Goal: Information Seeking & Learning: Learn about a topic

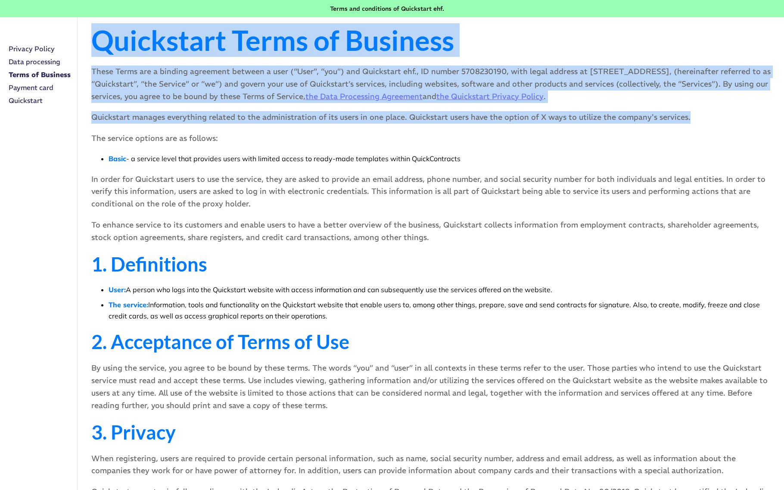
drag, startPoint x: 89, startPoint y: 41, endPoint x: 148, endPoint y: 131, distance: 107.9
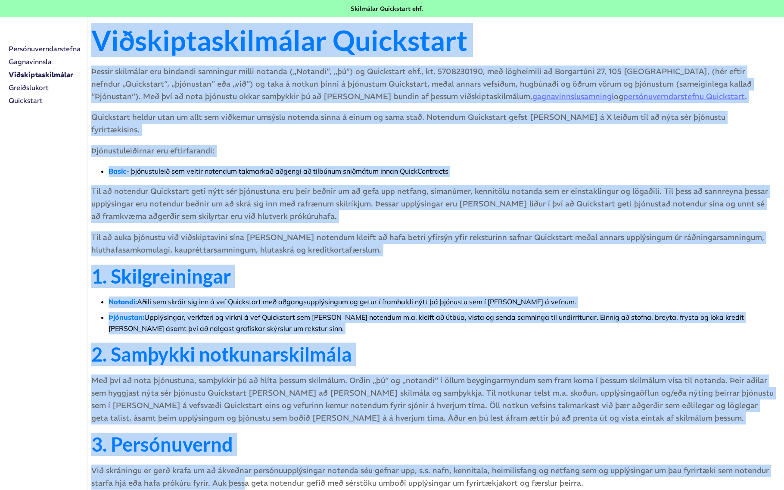
drag, startPoint x: 93, startPoint y: 38, endPoint x: 251, endPoint y: 450, distance: 440.9
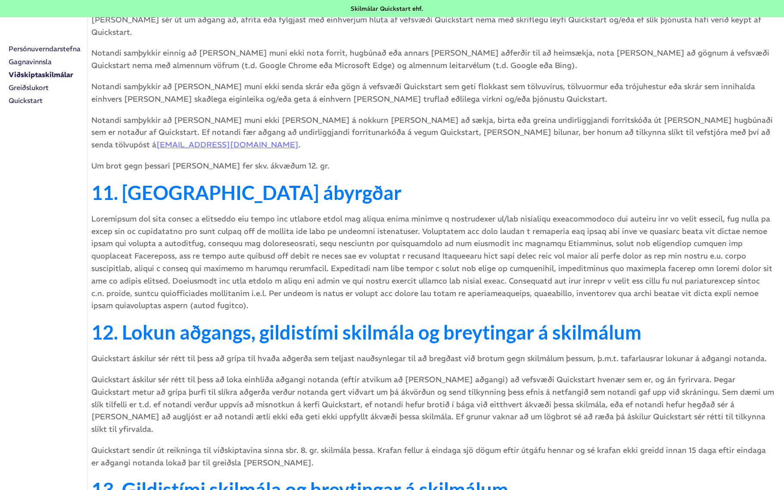
scroll to position [1515, 0]
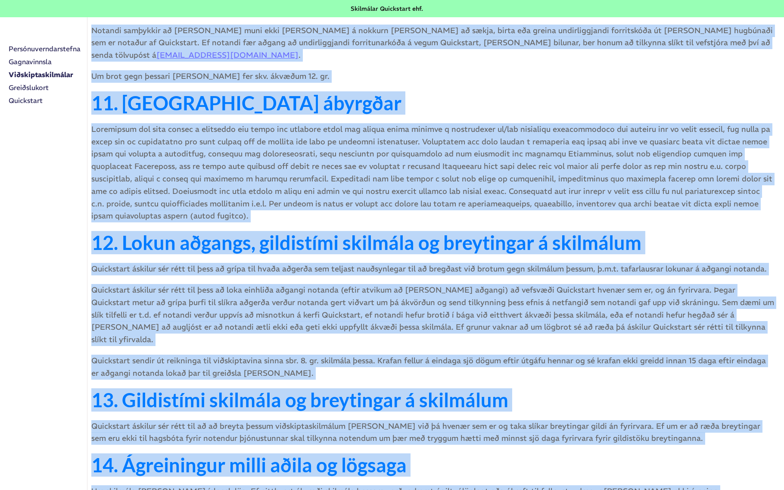
copy div "Viðskiptaskilmálar Quickstart Þessir skilmálar eru bindandi samningur milli not…"
click at [31, 61] on link "Gagnavinnsla" at bounding box center [48, 61] width 78 height 13
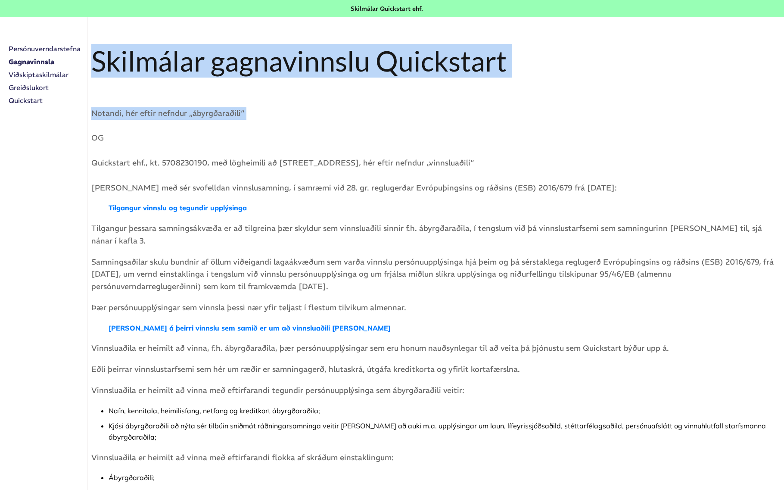
drag, startPoint x: 95, startPoint y: 59, endPoint x: 164, endPoint y: 128, distance: 98.0
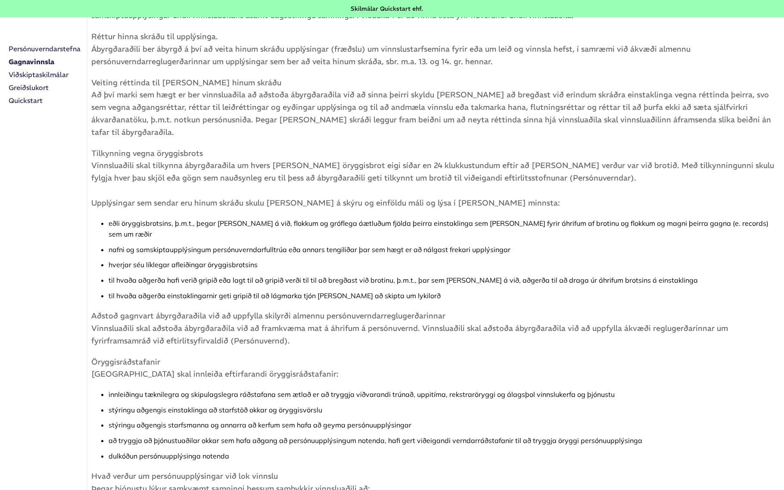
scroll to position [1304, 0]
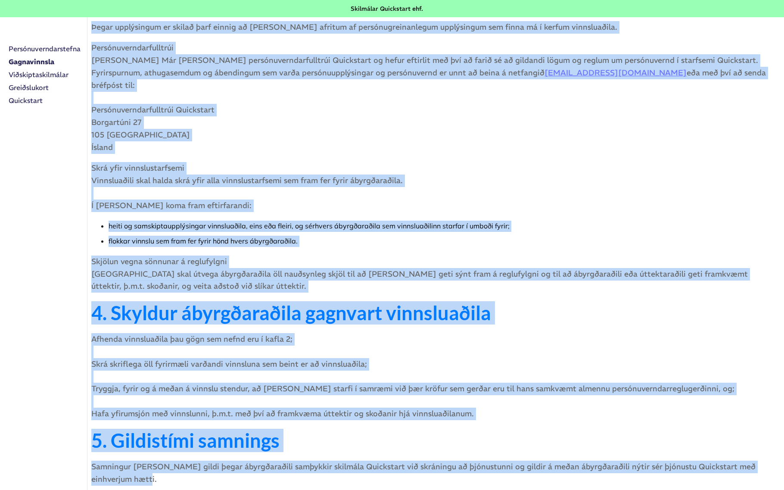
click at [167, 460] on p "Samningur [PERSON_NAME] gildi þegar ábyrgðaraðili samþykkir skilmála Quickstart…" at bounding box center [432, 472] width 683 height 25
copy div "Loremipsu dolorsitamet Consectetu ‍ Adipisc, eli seddo eiusmod „temporincidid“ …"
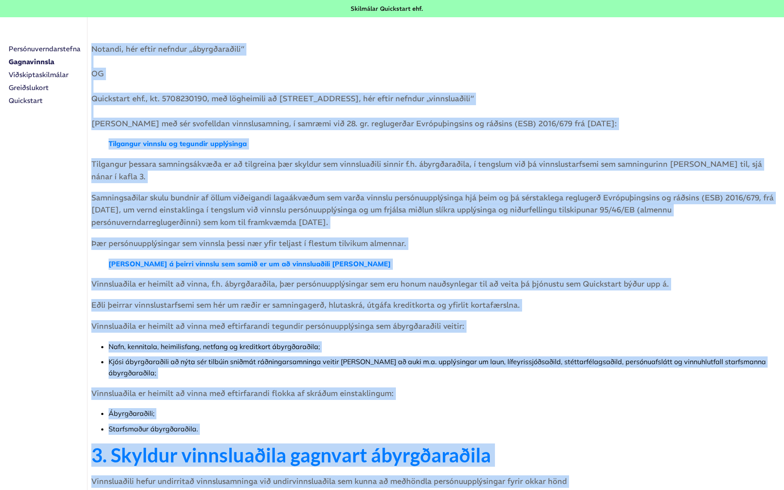
scroll to position [0, 0]
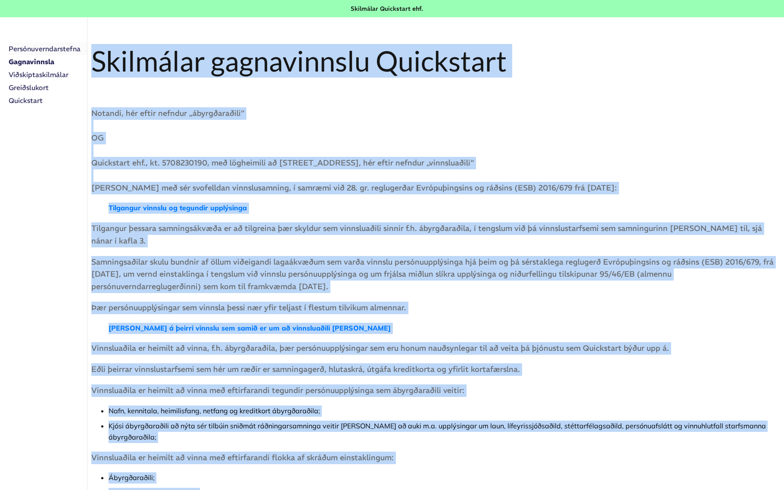
click at [29, 47] on link "Persónuverndarstefna" at bounding box center [48, 48] width 78 height 13
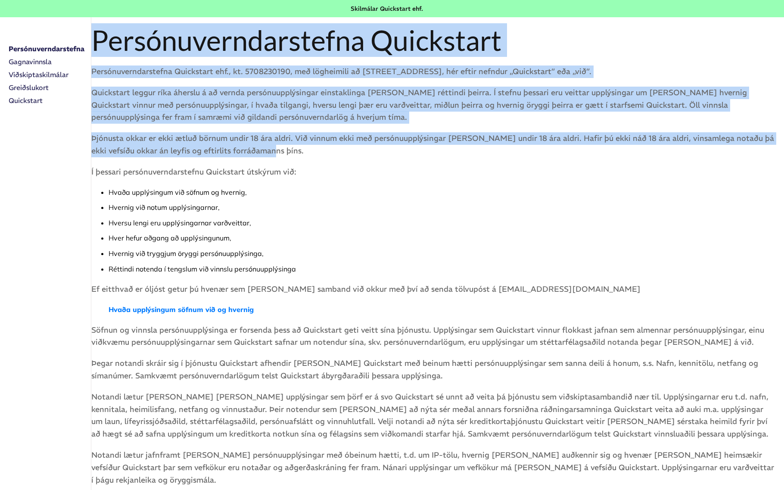
drag, startPoint x: 96, startPoint y: 44, endPoint x: 221, endPoint y: 158, distance: 169.4
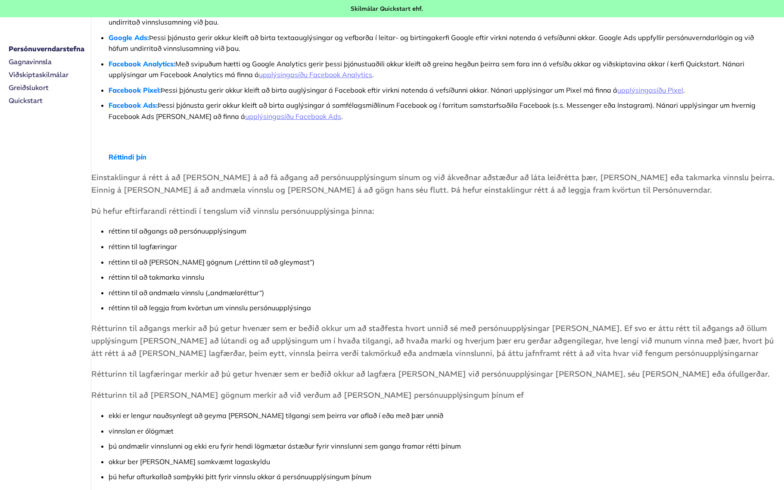
scroll to position [1611, 0]
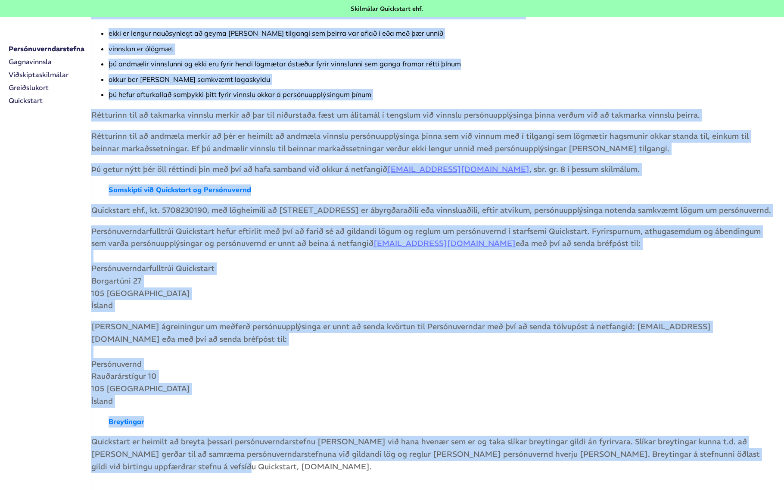
click at [170, 448] on p "Quickstart er heimilt að breyta þessari persónuverndarstefnu [PERSON_NAME] við …" at bounding box center [432, 453] width 683 height 37
copy div "Loremipsumdolorsitam Consectetu Adipiscingelitseddoe Temporinci utl., et. 67626…"
